Goal: Use online tool/utility

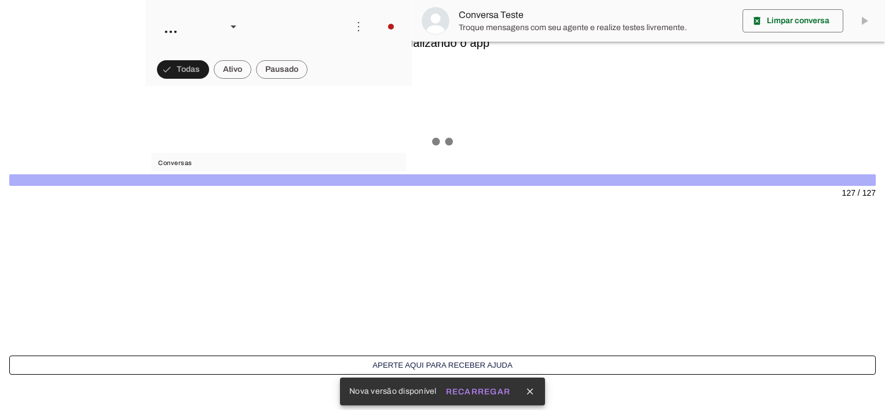
scroll to position [847, 0]
click at [0, 0] on slot "Recarregar" at bounding box center [0, 0] width 0 height 0
